Goal: Task Accomplishment & Management: Manage account settings

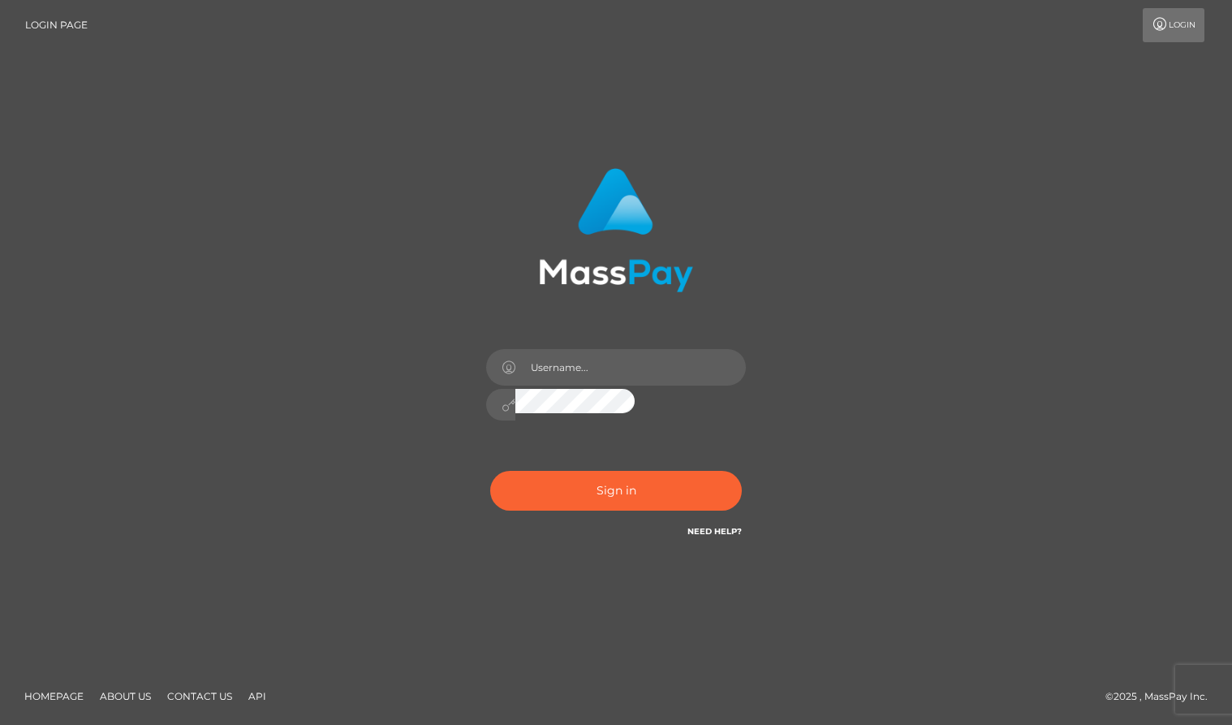
click at [474, 461] on div "Sign in Need Help?" at bounding box center [616, 497] width 284 height 72
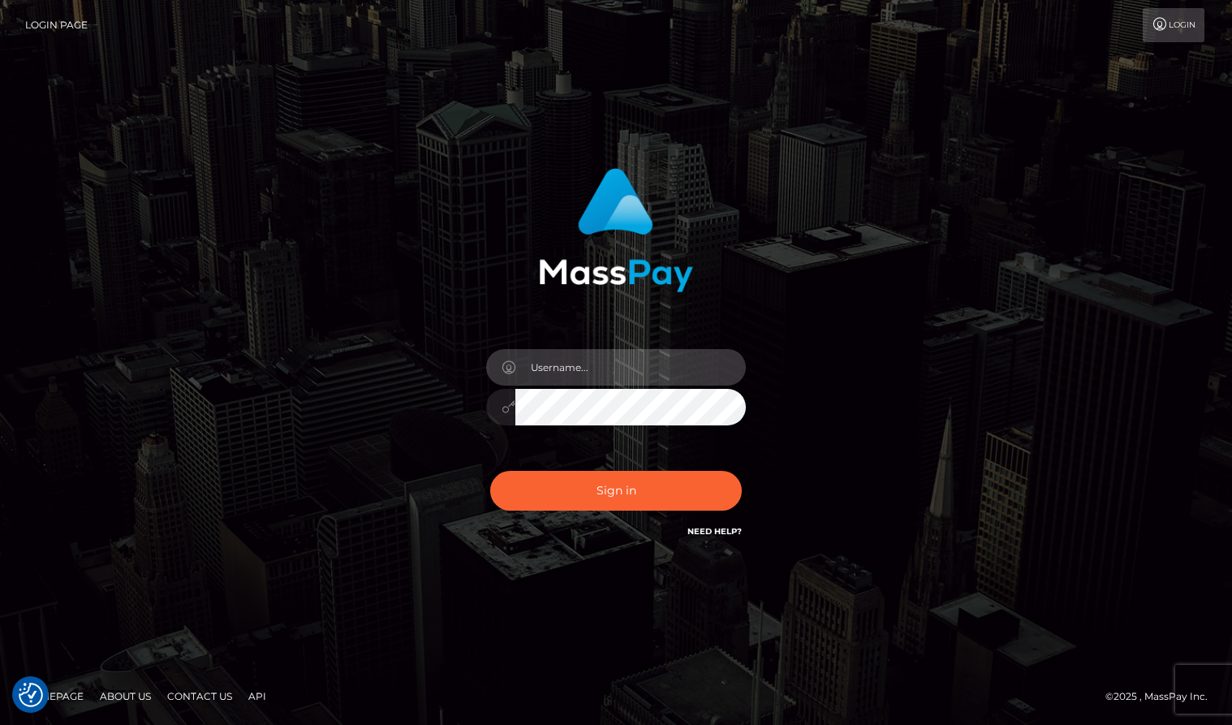
click at [655, 374] on input "text" at bounding box center [630, 367] width 230 height 37
type input "Sameer.megabonanza"
click at [490, 471] on button "Sign in" at bounding box center [616, 491] width 252 height 40
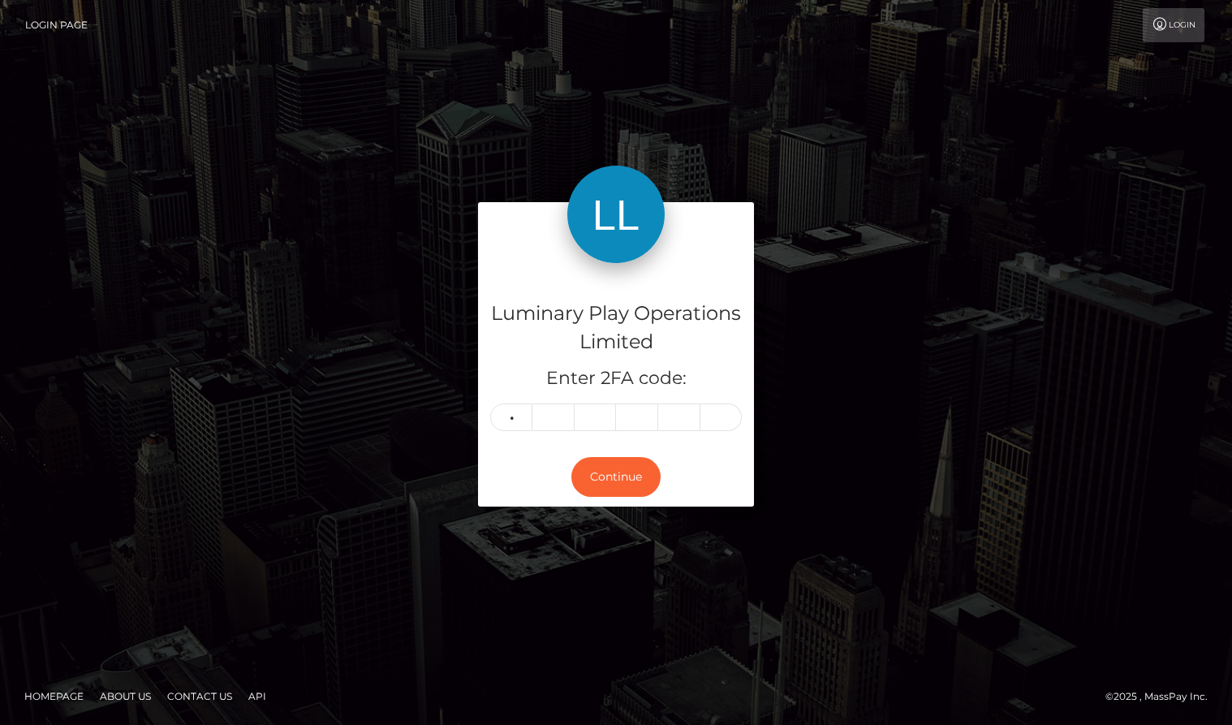
type input "0"
type input "3"
type input "6"
type input "3"
type input "5"
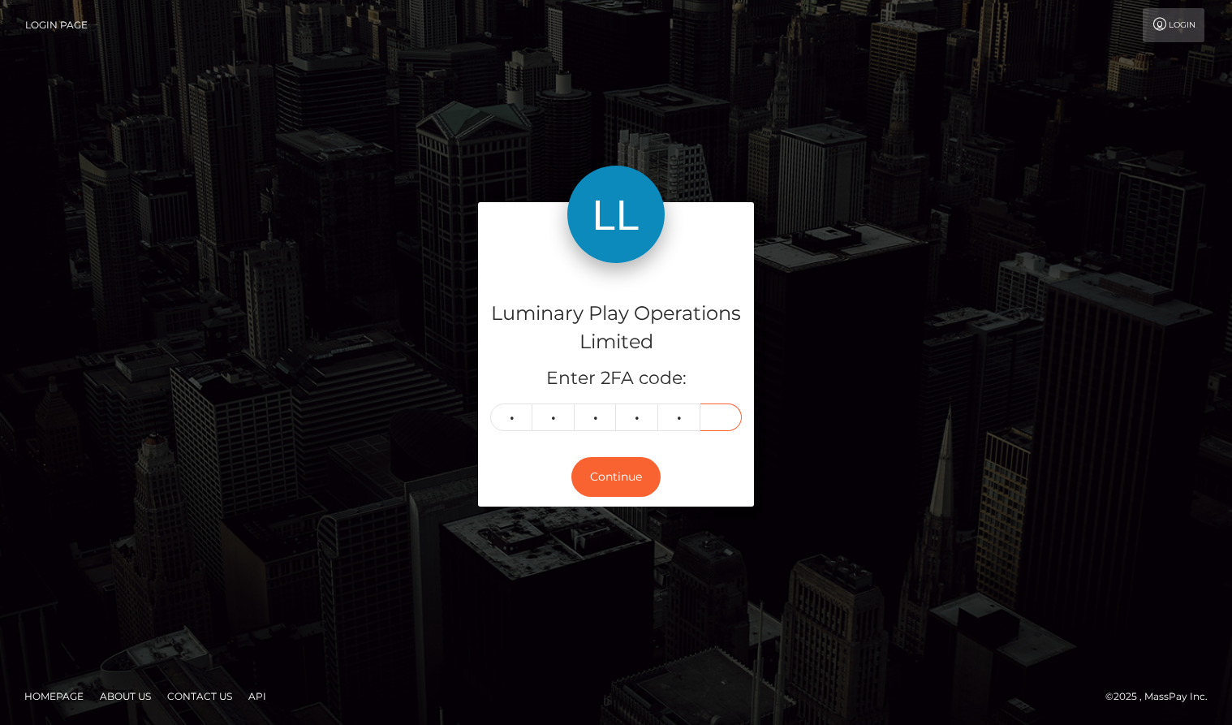
type input "8"
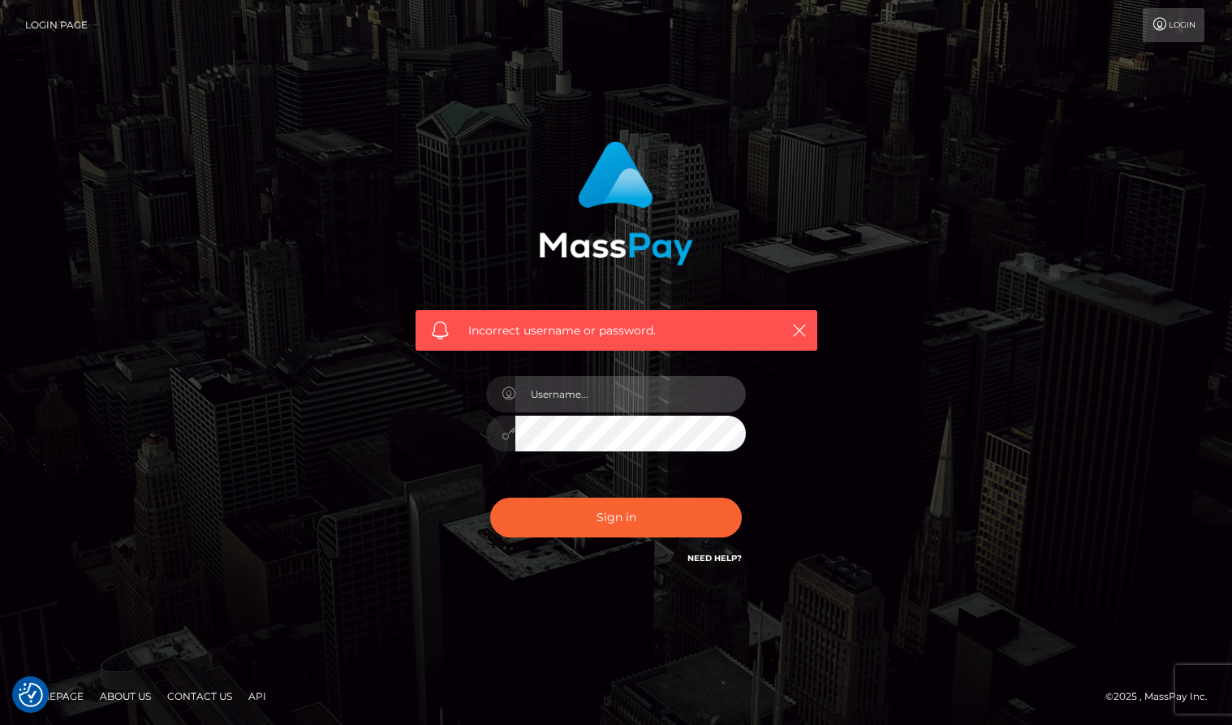
click at [597, 377] on input "text" at bounding box center [630, 394] width 230 height 37
type input "Sameer.megabonanza"
click at [490, 497] on button "Sign in" at bounding box center [616, 517] width 252 height 40
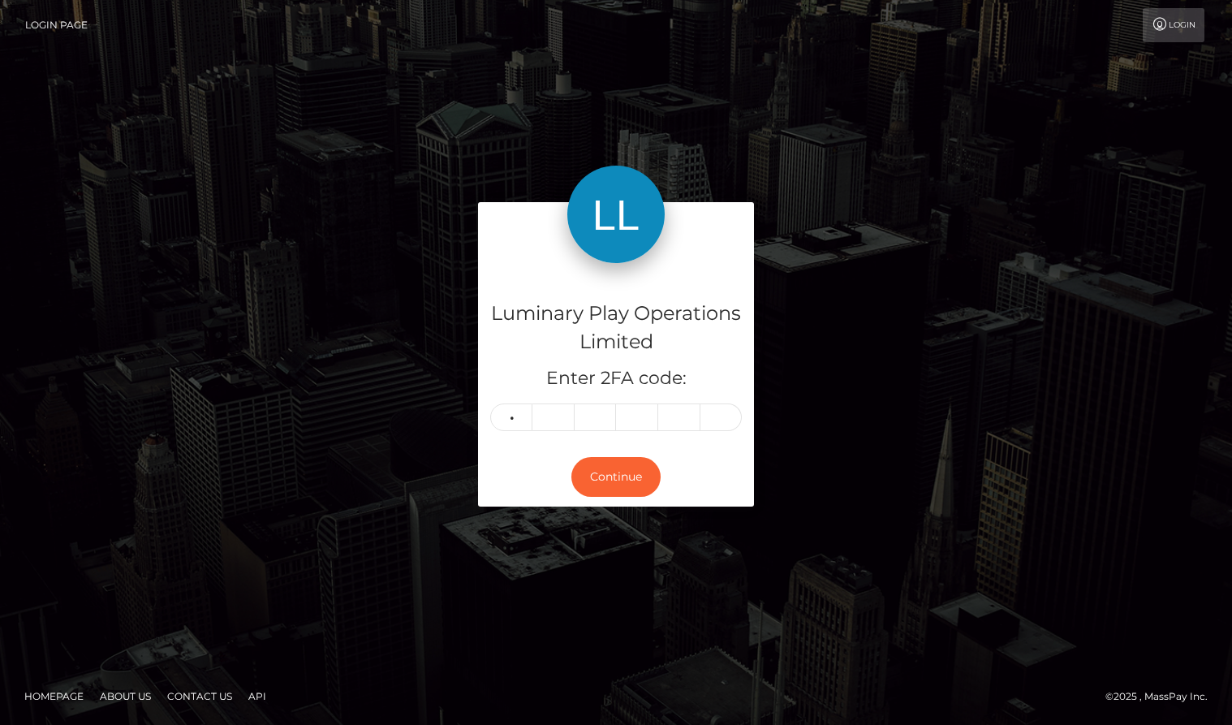
type input "1"
type input "8"
type input "3"
type input "9"
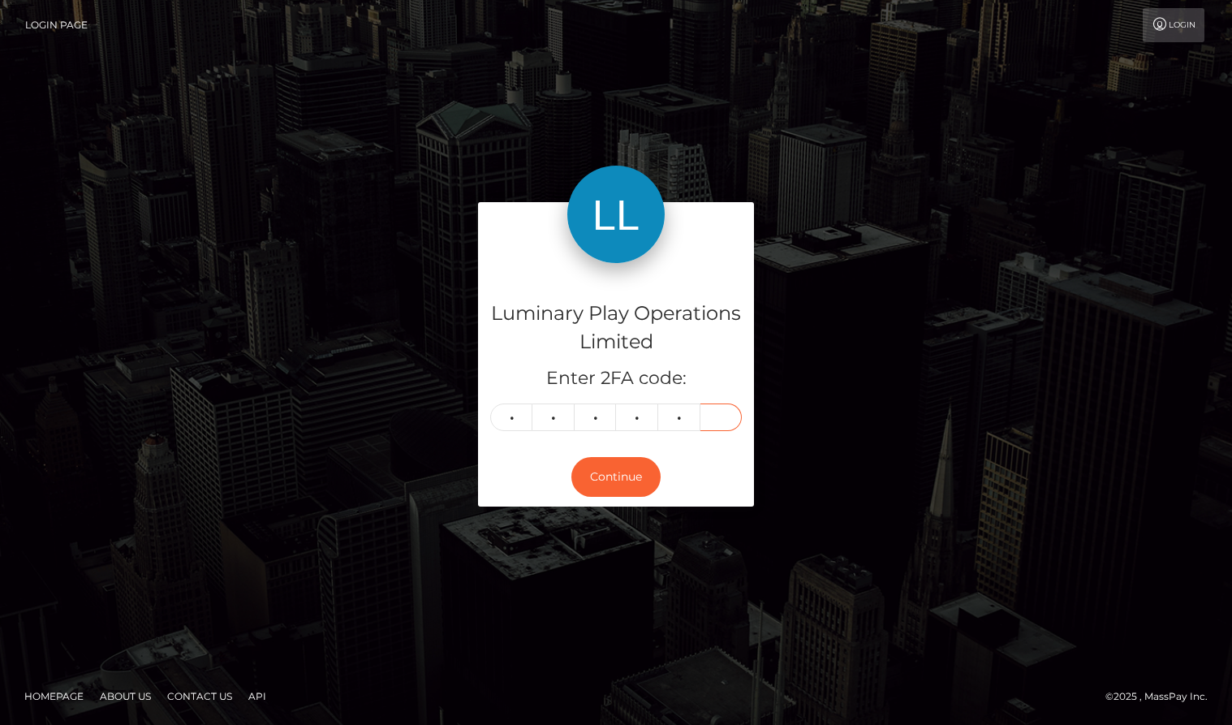
type input "8"
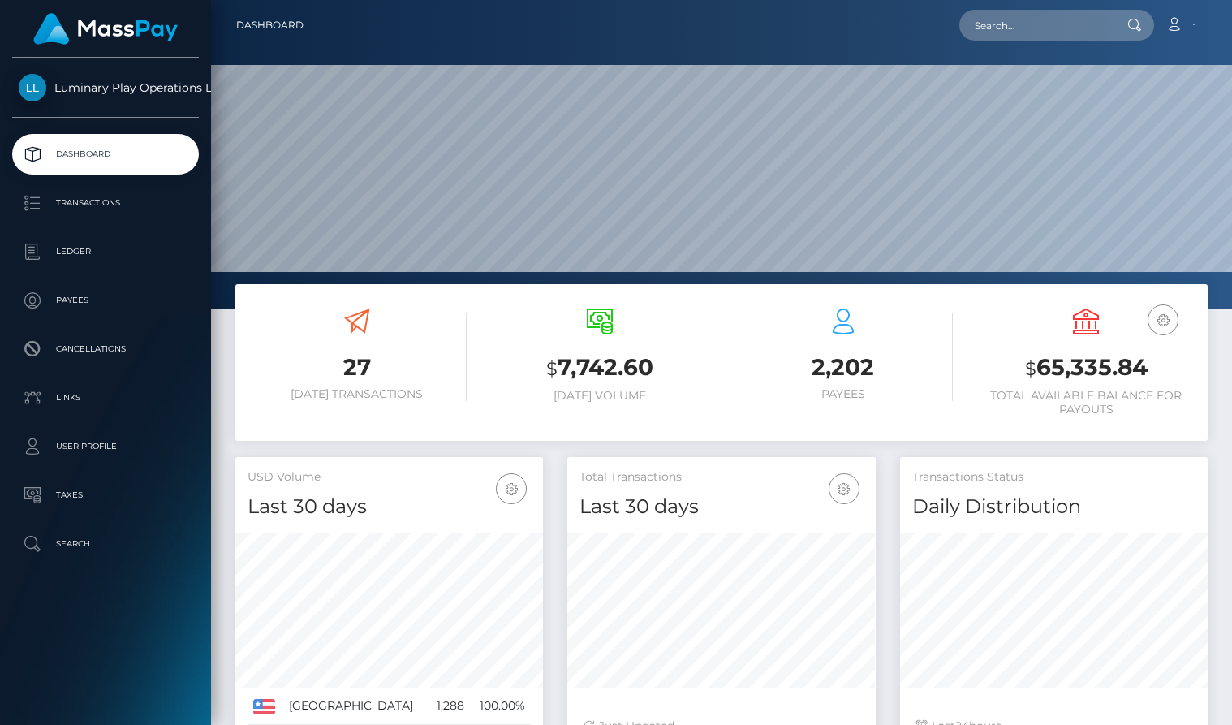
scroll to position [287, 308]
click at [1105, 371] on h3 "$ 65,335.84" at bounding box center [1086, 367] width 219 height 33
copy h3 "65,335.84"
